Goal: Information Seeking & Learning: Learn about a topic

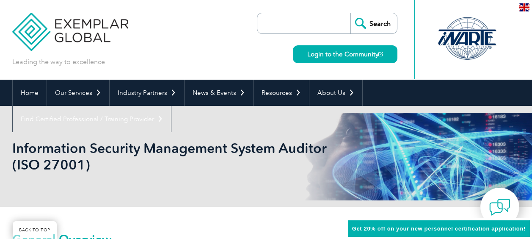
scroll to position [176, 0]
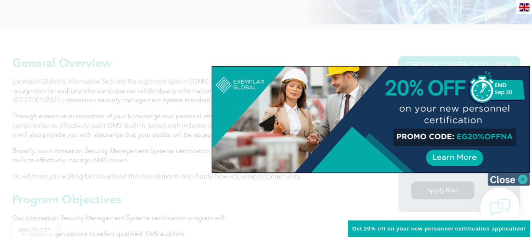
click at [516, 180] on img at bounding box center [508, 179] width 42 height 13
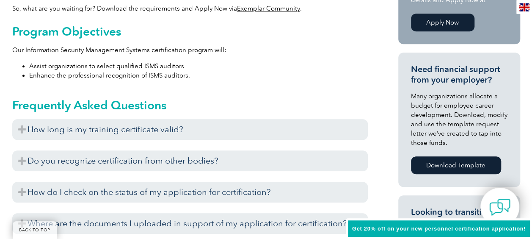
scroll to position [393, 0]
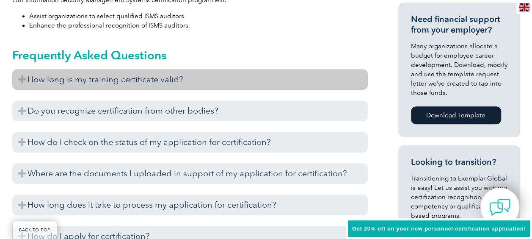
click at [22, 77] on h3 "How long is my training certificate valid?" at bounding box center [189, 79] width 355 height 21
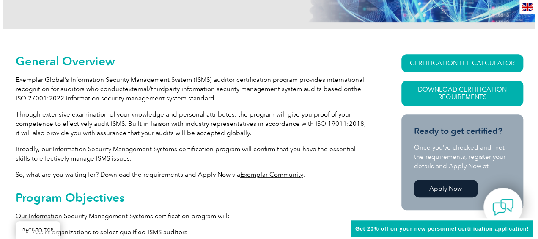
scroll to position [177, 0]
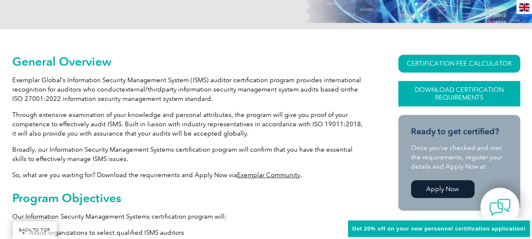
click at [459, 91] on link "Download Certification Requirements" at bounding box center [459, 93] width 122 height 25
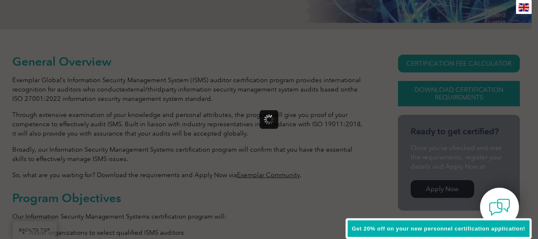
scroll to position [0, 0]
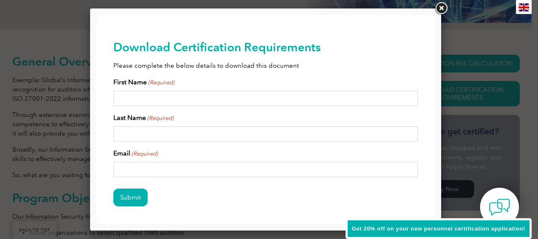
click at [443, 6] on link at bounding box center [441, 8] width 15 height 15
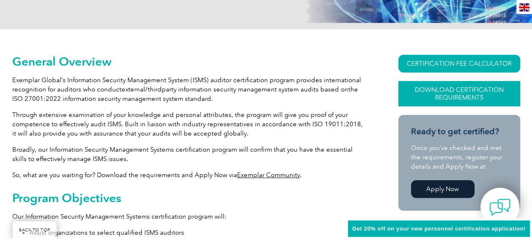
click at [461, 85] on link "Download Certification Requirements" at bounding box center [459, 93] width 122 height 25
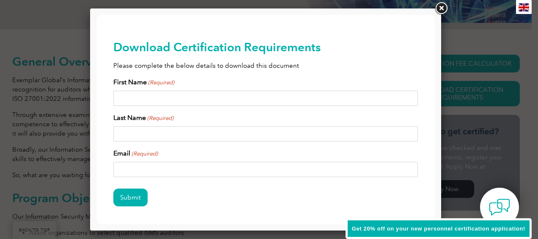
scroll to position [34, 0]
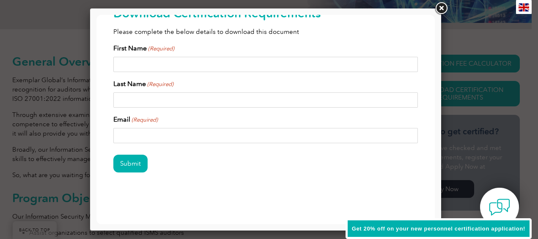
click at [238, 67] on input "First Name (Required)" at bounding box center [265, 64] width 305 height 15
type input "santosh"
click at [122, 102] on input "Last Name (Required)" at bounding box center [265, 99] width 305 height 15
type input "vasudevan"
click at [300, 162] on div "Submit" at bounding box center [265, 163] width 305 height 37
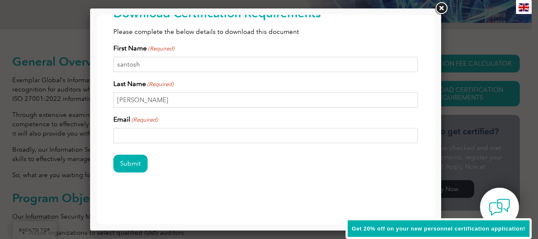
click at [193, 137] on input "Email (Required)" at bounding box center [265, 135] width 305 height 15
type input "santosh.vasudevan@cwbgroup.org"
click at [131, 166] on input "Submit" at bounding box center [130, 163] width 34 height 18
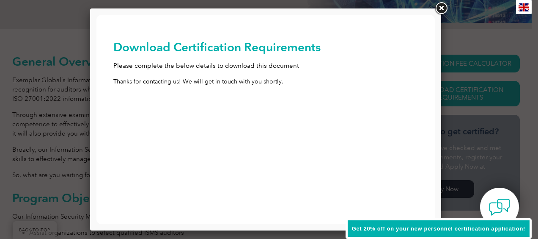
scroll to position [0, 0]
click at [437, 228] on span "Get 20% off on your new personnel certification application!" at bounding box center [438, 228] width 173 height 6
click at [439, 3] on link at bounding box center [441, 8] width 15 height 15
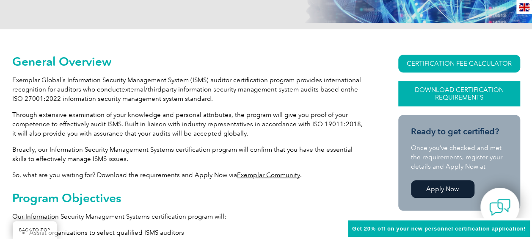
click at [462, 88] on link "Download Certification Requirements" at bounding box center [459, 93] width 122 height 25
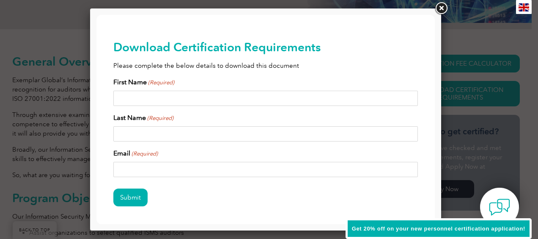
click at [442, 11] on link at bounding box center [441, 8] width 15 height 15
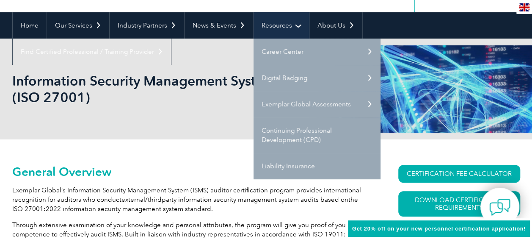
scroll to position [69, 0]
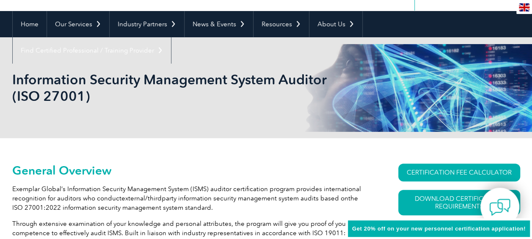
click at [259, 104] on div "Information Security Management System Auditor (ISO 27001)" at bounding box center [266, 87] width 508 height 101
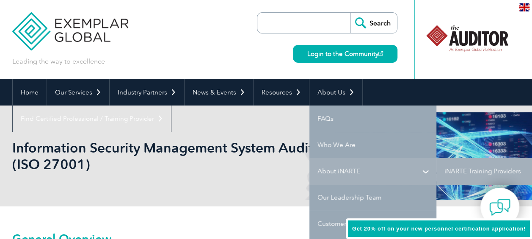
scroll to position [1, 0]
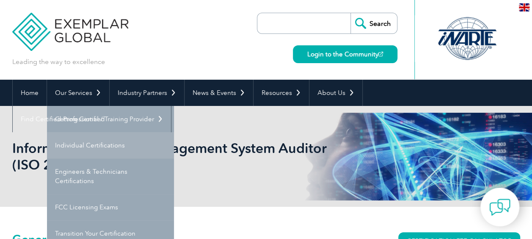
click at [72, 145] on link "Individual Certifications" at bounding box center [110, 145] width 127 height 26
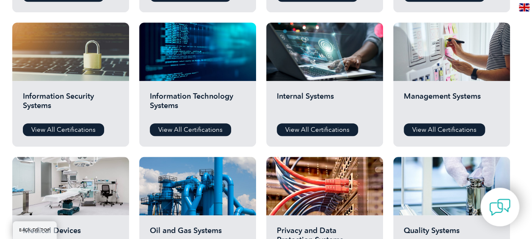
scroll to position [436, 0]
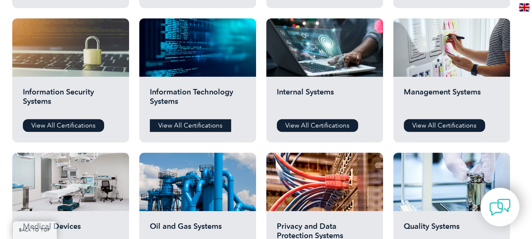
click at [192, 127] on link "View All Certifications" at bounding box center [190, 125] width 81 height 13
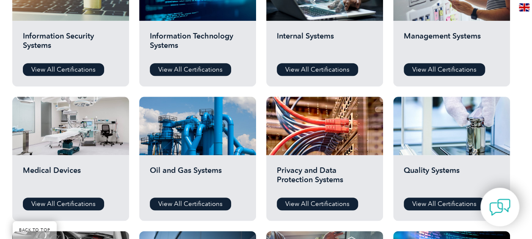
scroll to position [493, 0]
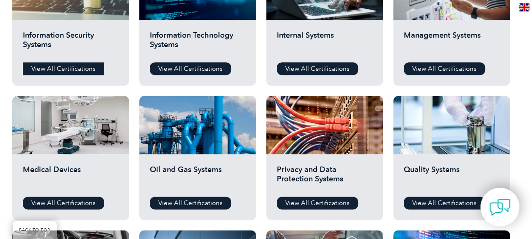
click at [74, 62] on link "View All Certifications" at bounding box center [63, 68] width 81 height 13
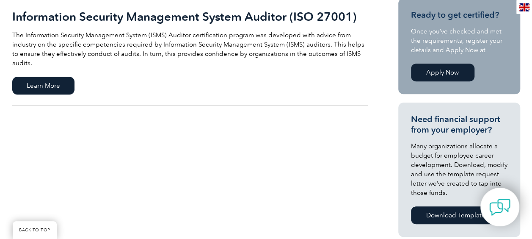
scroll to position [217, 0]
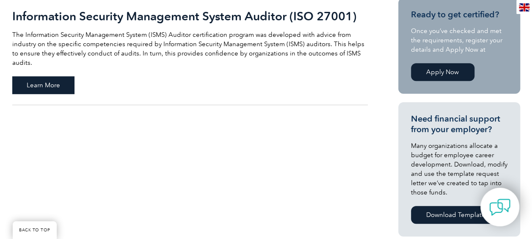
click at [34, 76] on span "Learn More" at bounding box center [43, 85] width 62 height 18
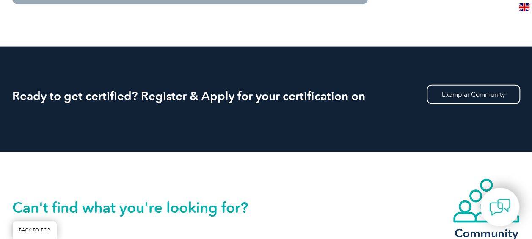
scroll to position [941, 0]
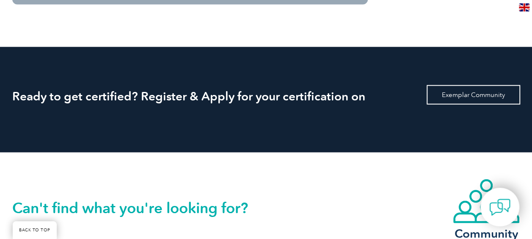
click at [497, 96] on link "Exemplar Community" at bounding box center [472, 94] width 93 height 19
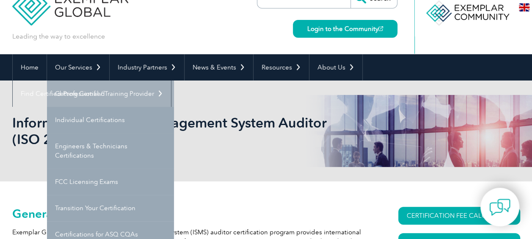
scroll to position [0, 0]
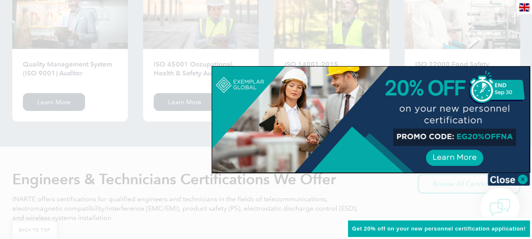
scroll to position [927, 0]
click at [521, 176] on img at bounding box center [508, 179] width 42 height 13
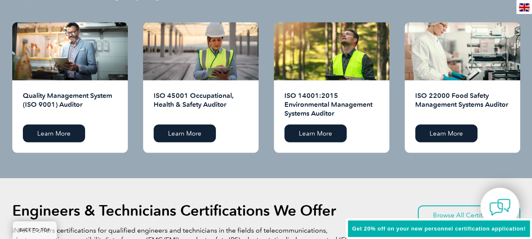
scroll to position [773, 0]
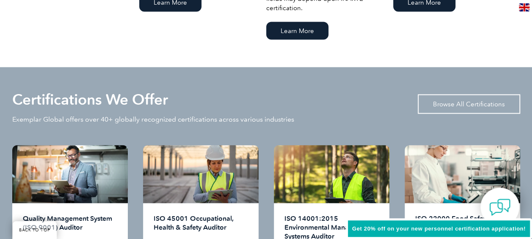
click at [473, 105] on link "Browse All Certifications" at bounding box center [468, 103] width 102 height 19
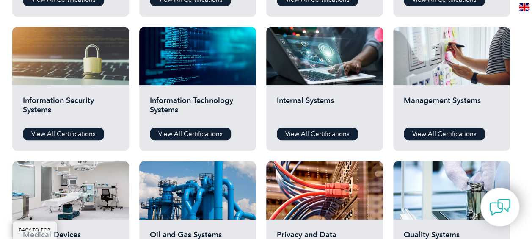
scroll to position [428, 0]
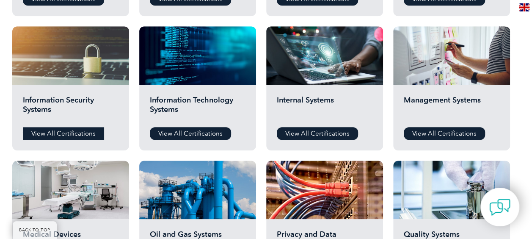
click at [85, 132] on link "View All Certifications" at bounding box center [63, 133] width 81 height 13
